Goal: Information Seeking & Learning: Learn about a topic

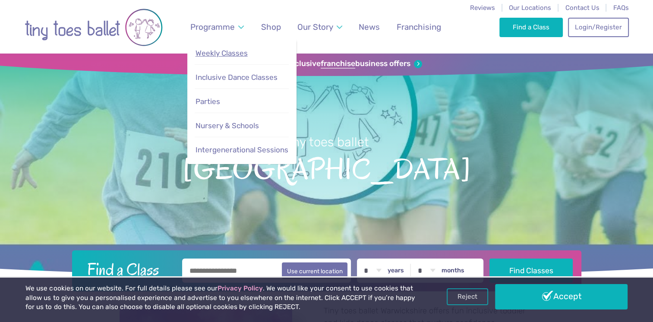
click at [233, 53] on span "Weekly Classes" at bounding box center [221, 53] width 52 height 9
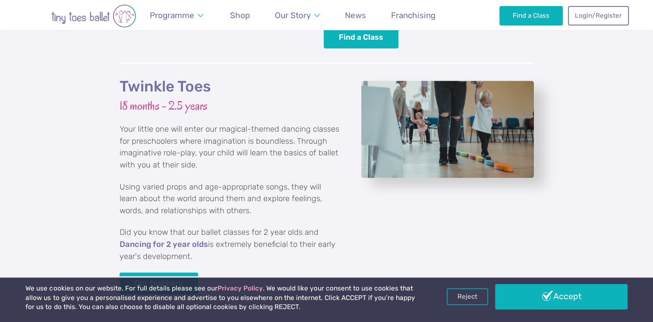
scroll to position [1035, 0]
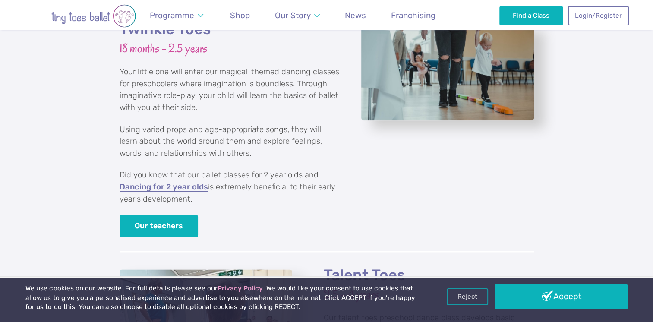
click at [187, 183] on link "Dancing for 2 year olds" at bounding box center [163, 187] width 88 height 9
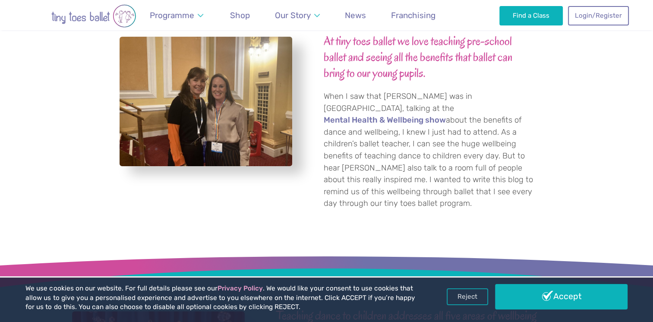
scroll to position [345, 0]
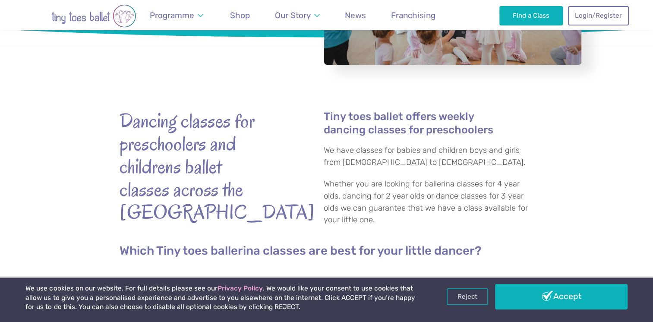
scroll to position [302, 0]
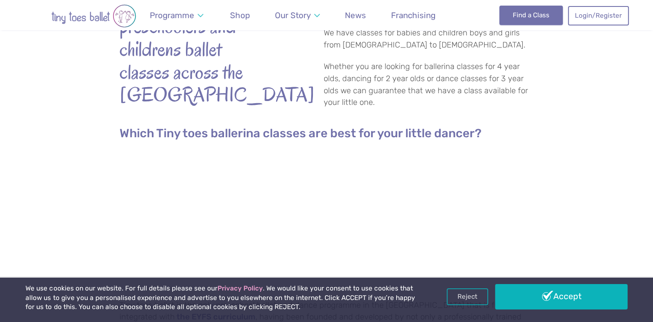
click at [521, 15] on link "Find a Class" at bounding box center [530, 15] width 63 height 19
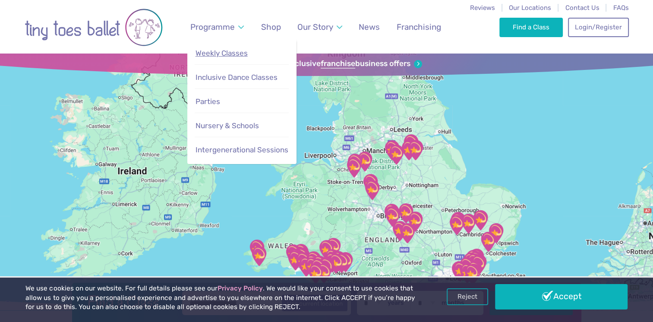
click at [230, 48] on link "Weekly Classes" at bounding box center [242, 53] width 94 height 19
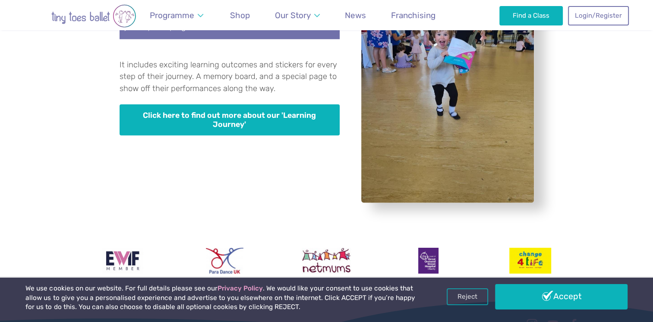
scroll to position [2502, 0]
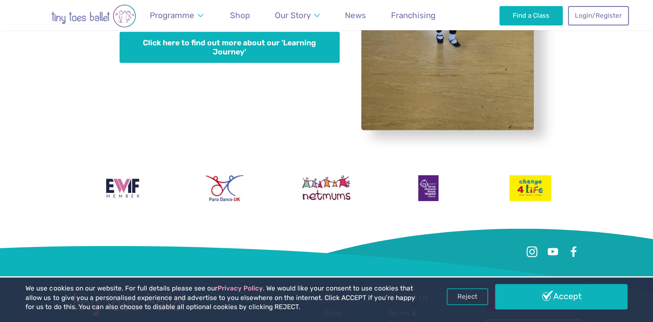
click at [540, 292] on link "Find a Class" at bounding box center [533, 301] width 95 height 19
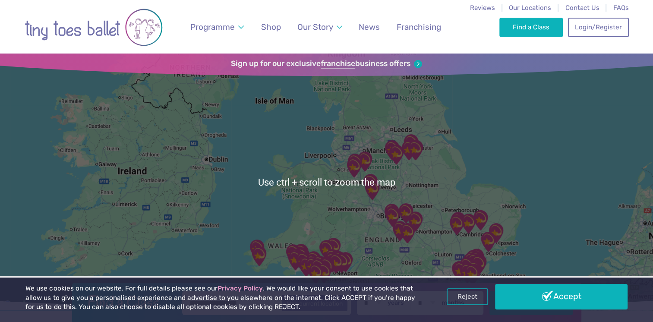
click at [380, 208] on div at bounding box center [326, 181] width 653 height 257
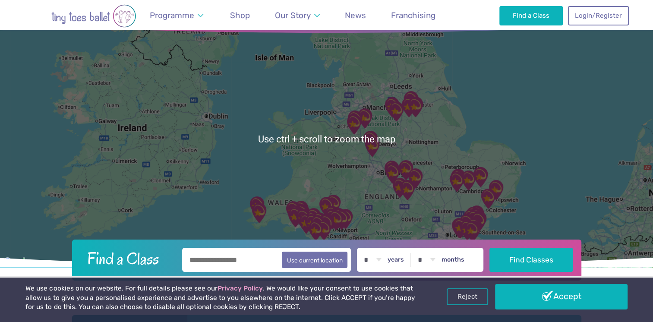
scroll to position [173, 0]
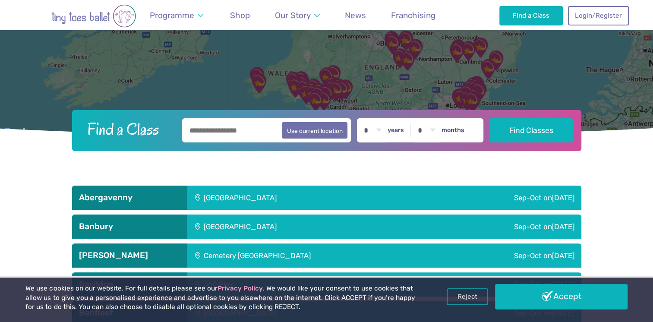
click at [226, 132] on input "text" at bounding box center [266, 130] width 169 height 24
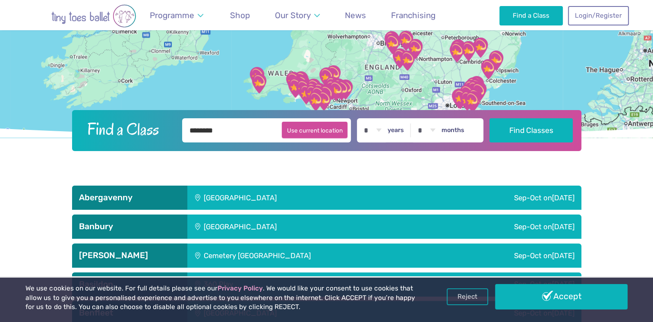
click at [319, 129] on button "Use current location" at bounding box center [315, 130] width 66 height 16
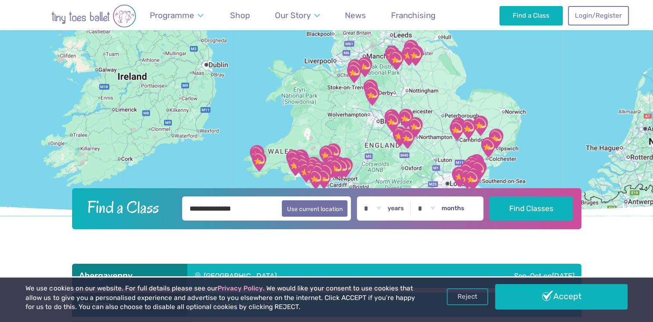
scroll to position [86, 0]
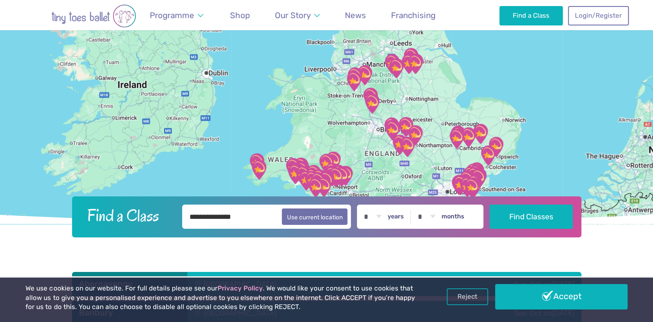
click at [277, 217] on input "**********" at bounding box center [266, 216] width 169 height 24
drag, startPoint x: 264, startPoint y: 220, endPoint x: 194, endPoint y: 220, distance: 69.9
click at [194, 220] on input "**********" at bounding box center [266, 216] width 169 height 24
type input "*"
type input "********"
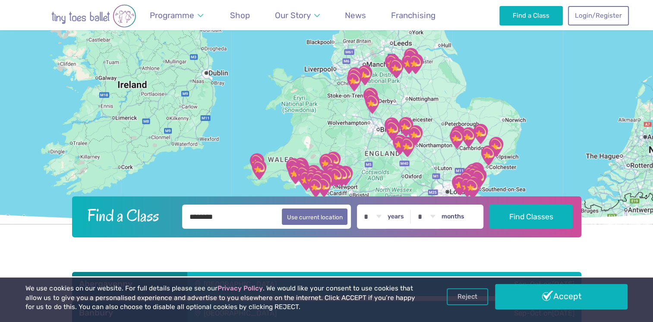
click at [386, 218] on select "* * * * * * * * * * ** ** **" at bounding box center [372, 216] width 27 height 24
select select "*"
click at [365, 204] on select "* * * * * * * * * * ** ** **" at bounding box center [372, 216] width 27 height 24
click at [541, 216] on button "Find Classes" at bounding box center [530, 216] width 83 height 24
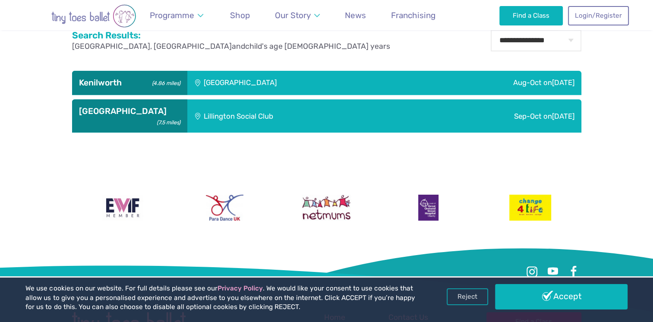
scroll to position [301, 0]
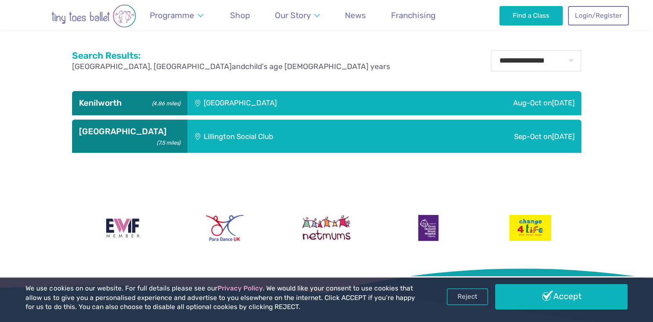
click at [218, 101] on div "Kenilworth School" at bounding box center [297, 103] width 221 height 24
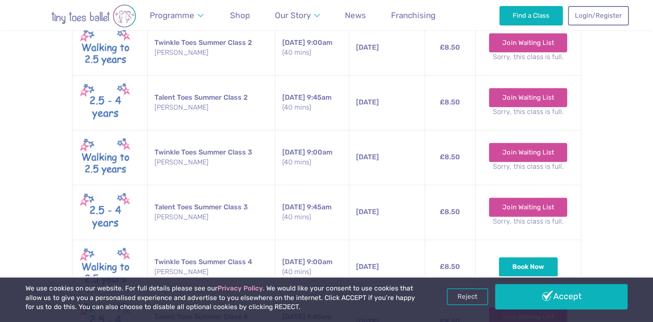
scroll to position [905, 0]
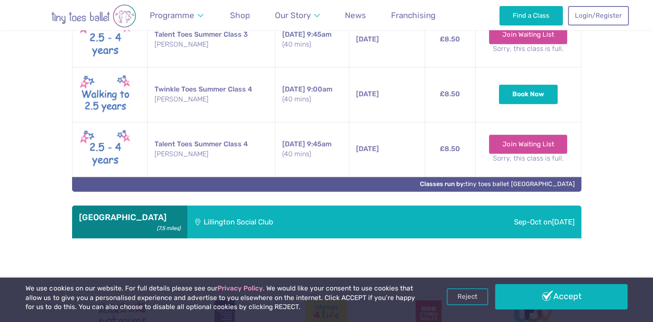
click at [261, 221] on div "Lillington Social Club" at bounding box center [296, 221] width 219 height 33
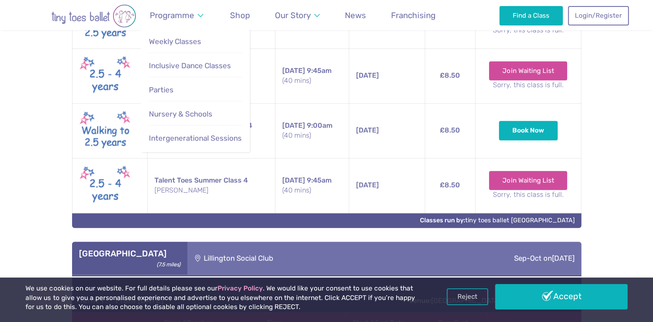
scroll to position [847, 0]
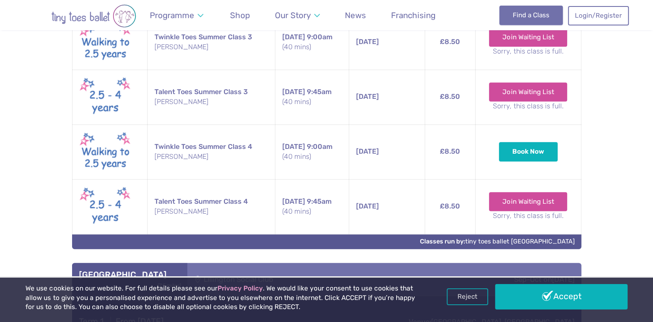
click at [541, 17] on link "Find a Class" at bounding box center [530, 15] width 63 height 19
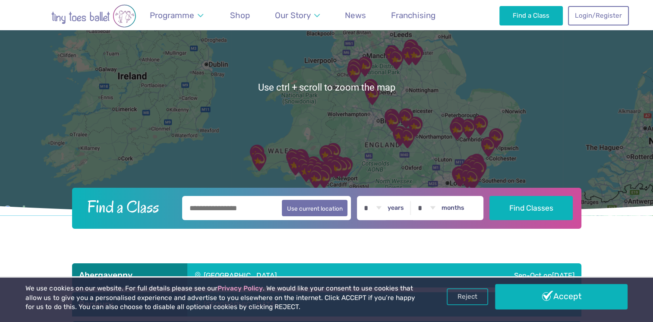
scroll to position [43, 0]
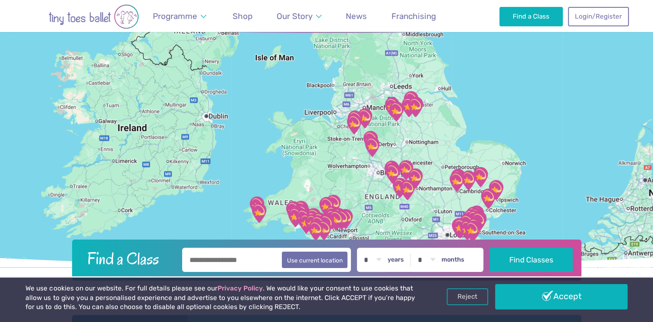
click at [361, 157] on div at bounding box center [326, 138] width 653 height 257
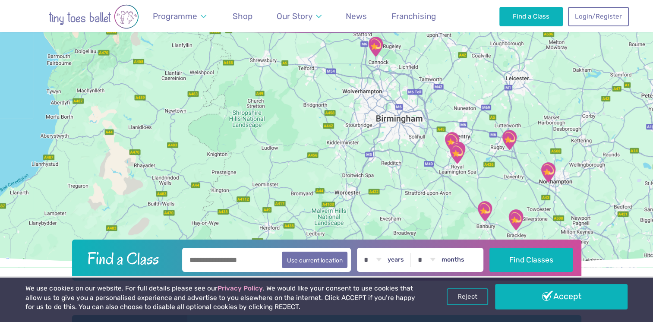
drag, startPoint x: 361, startPoint y: 187, endPoint x: 301, endPoint y: 160, distance: 65.6
click at [301, 160] on div at bounding box center [326, 138] width 653 height 257
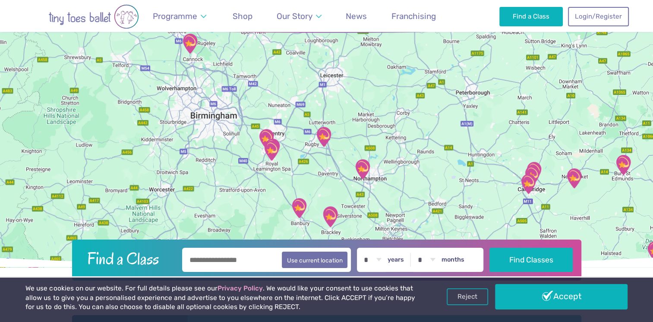
drag, startPoint x: 415, startPoint y: 185, endPoint x: 303, endPoint y: 183, distance: 112.2
click at [303, 184] on div at bounding box center [326, 138] width 653 height 257
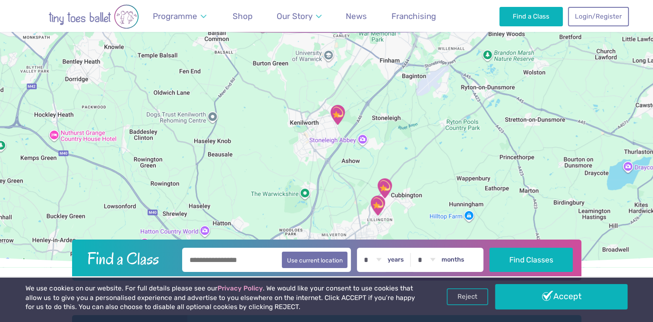
drag, startPoint x: 269, startPoint y: 214, endPoint x: 446, endPoint y: 112, distance: 204.1
click at [446, 112] on div at bounding box center [326, 138] width 653 height 257
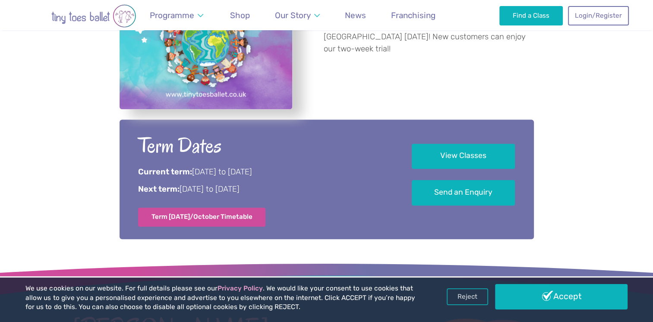
scroll to position [431, 0]
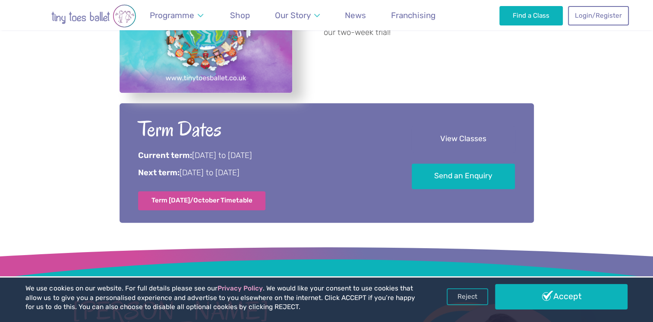
click at [460, 140] on link "View Classes" at bounding box center [463, 139] width 103 height 25
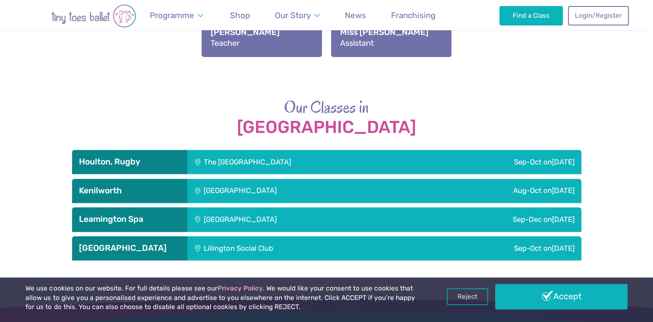
scroll to position [1216, 0]
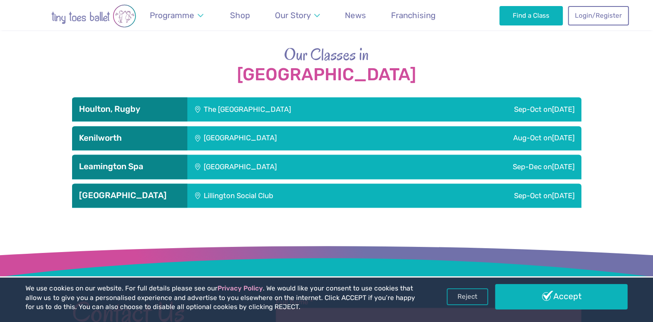
click at [240, 163] on div "[GEOGRAPHIC_DATA]" at bounding box center [297, 166] width 221 height 24
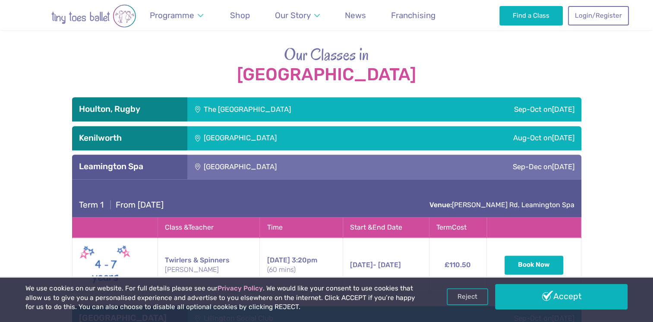
scroll to position [1345, 0]
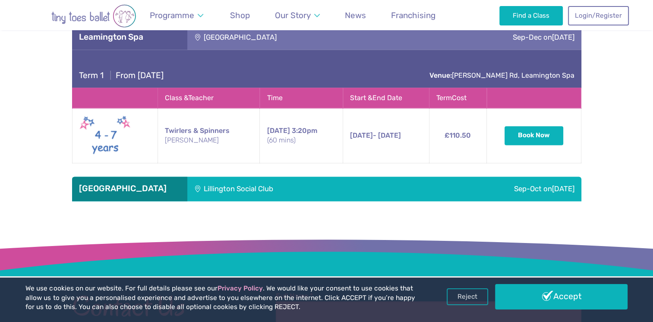
click at [347, 194] on div "Lillington Social Club" at bounding box center [296, 188] width 219 height 24
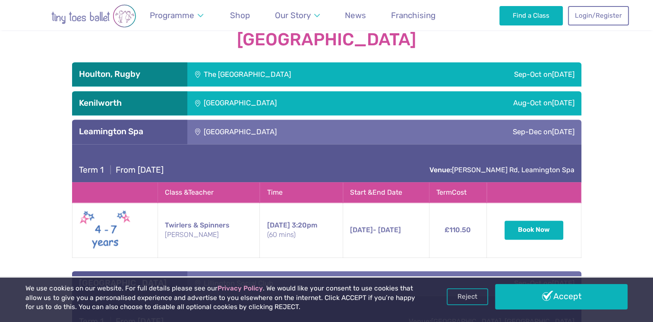
scroll to position [1173, 0]
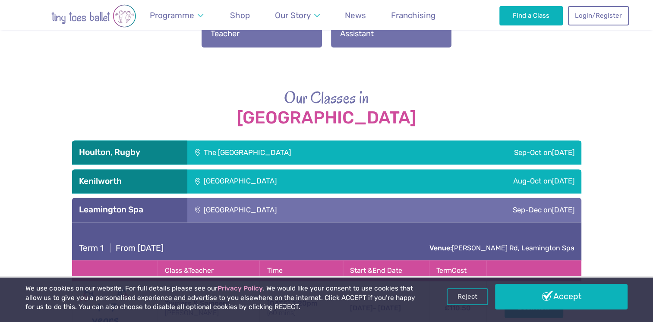
click at [280, 185] on div "[GEOGRAPHIC_DATA]" at bounding box center [297, 181] width 221 height 24
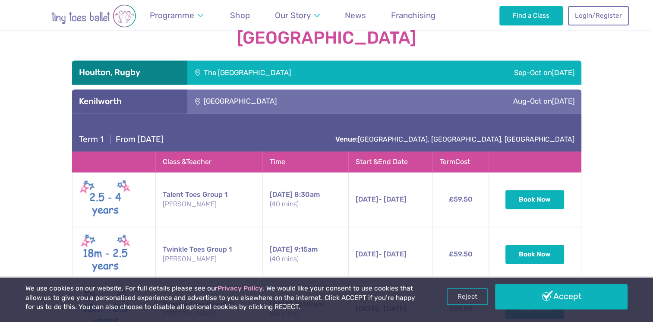
scroll to position [1130, 0]
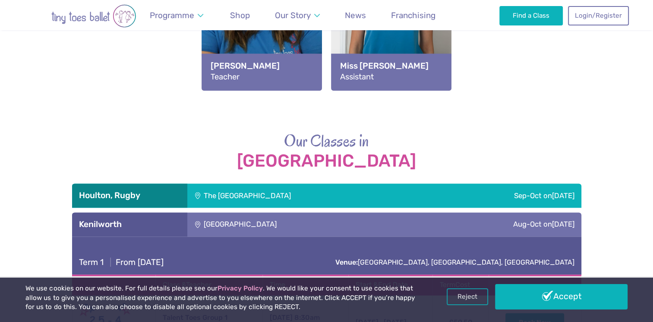
click at [226, 194] on div "The [GEOGRAPHIC_DATA]" at bounding box center [305, 195] width 236 height 24
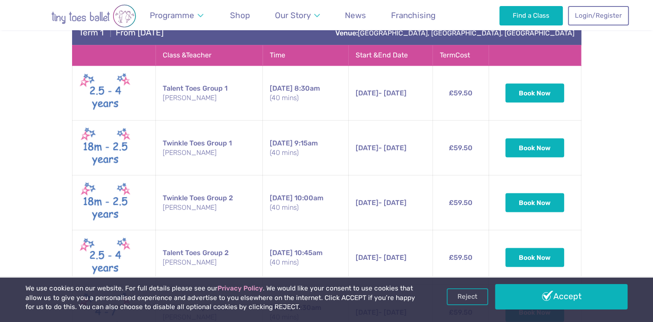
scroll to position [1561, 0]
